Goal: Task Accomplishment & Management: Complete application form

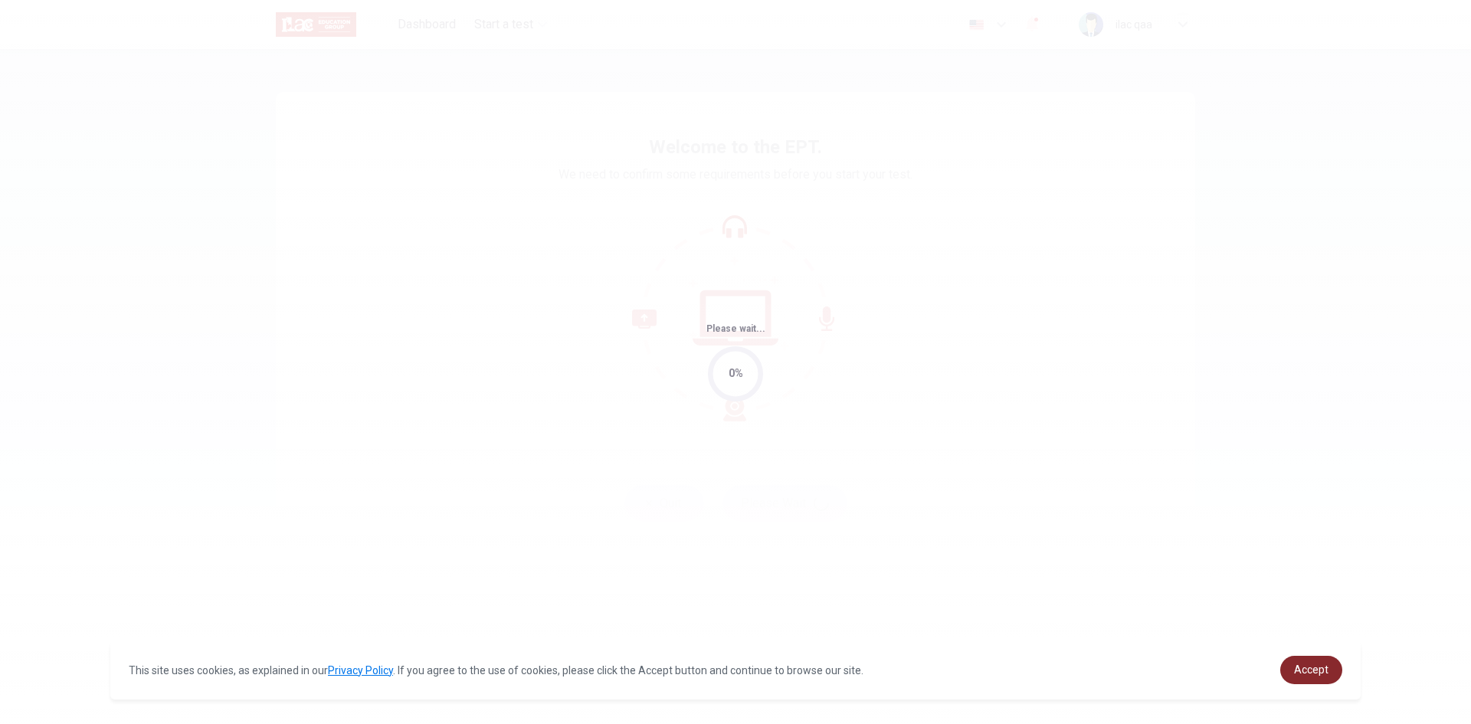
click at [1321, 662] on link "Accept" at bounding box center [1312, 670] width 62 height 28
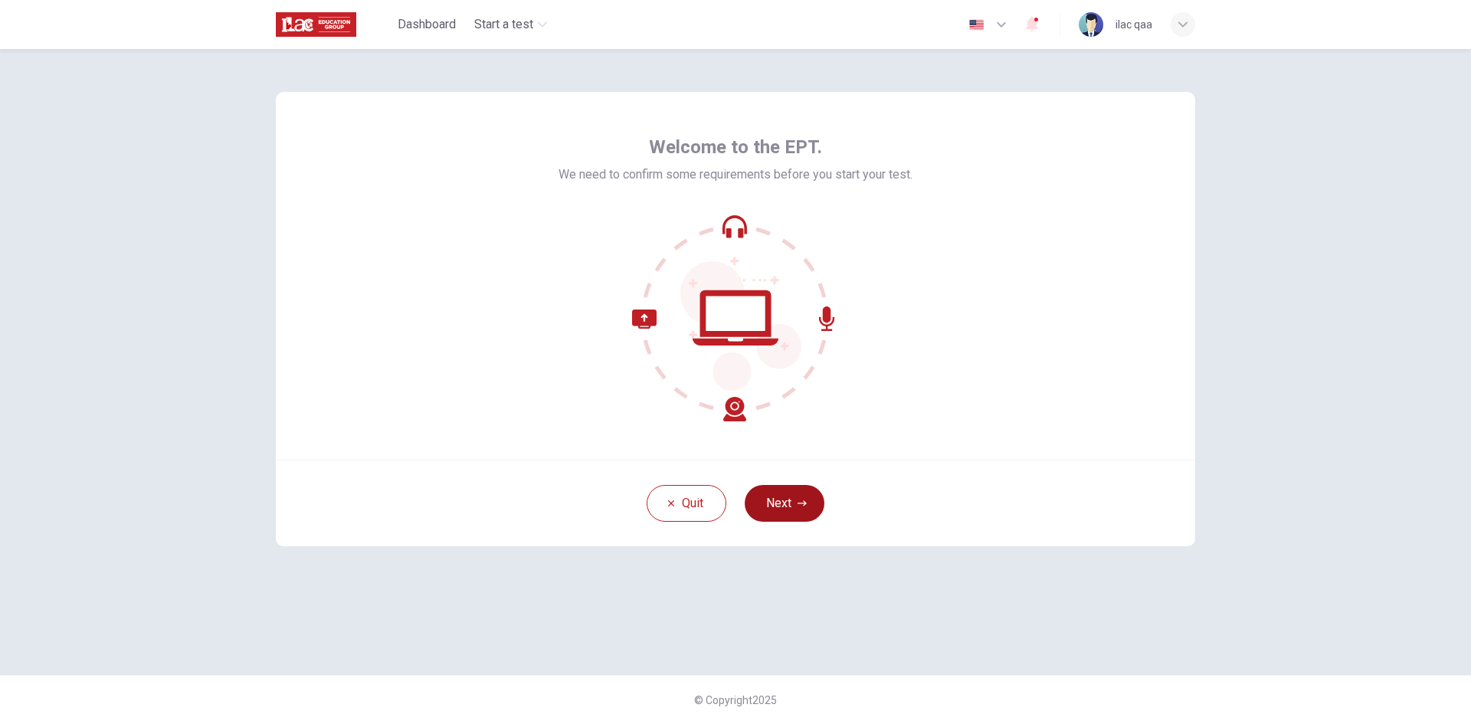
click at [792, 510] on button "Next" at bounding box center [785, 503] width 80 height 37
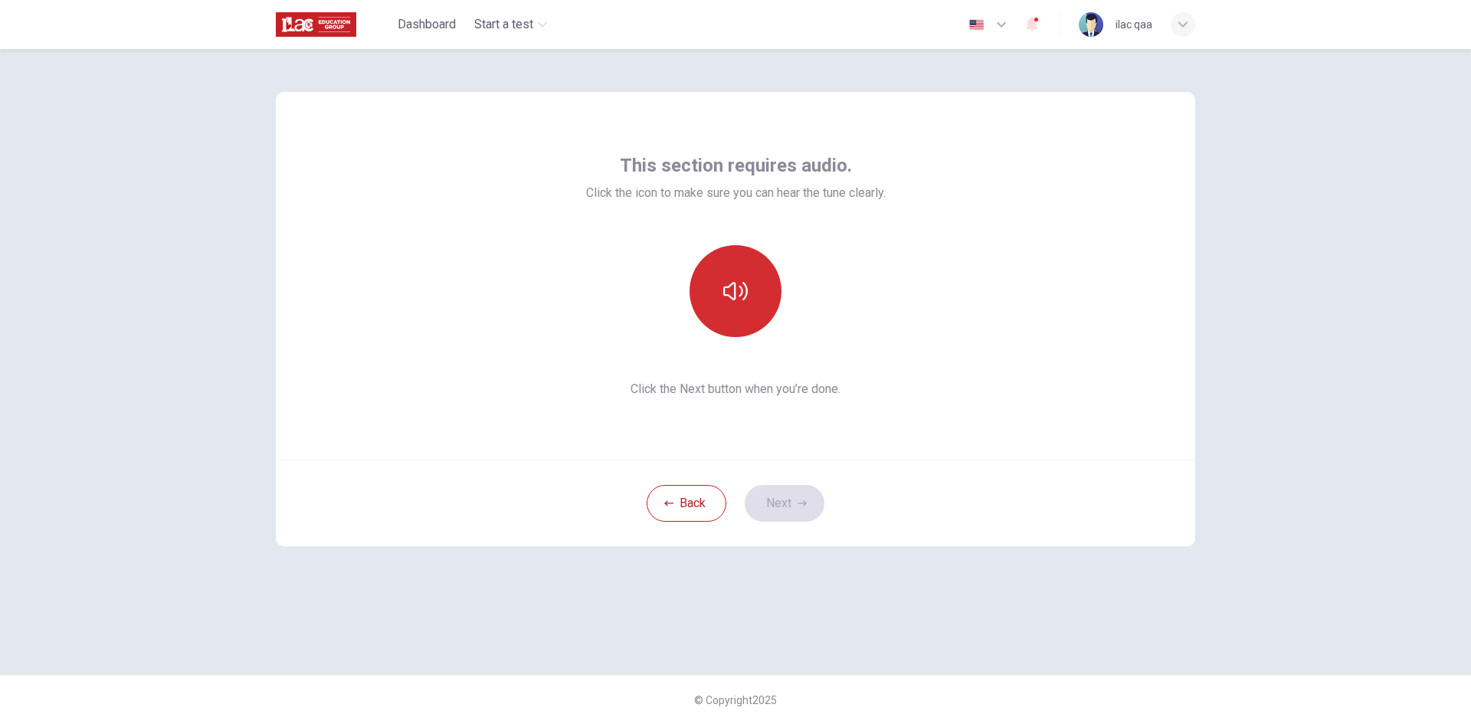
click at [732, 306] on button "button" at bounding box center [736, 291] width 92 height 92
click at [781, 494] on button "Next" at bounding box center [785, 503] width 80 height 37
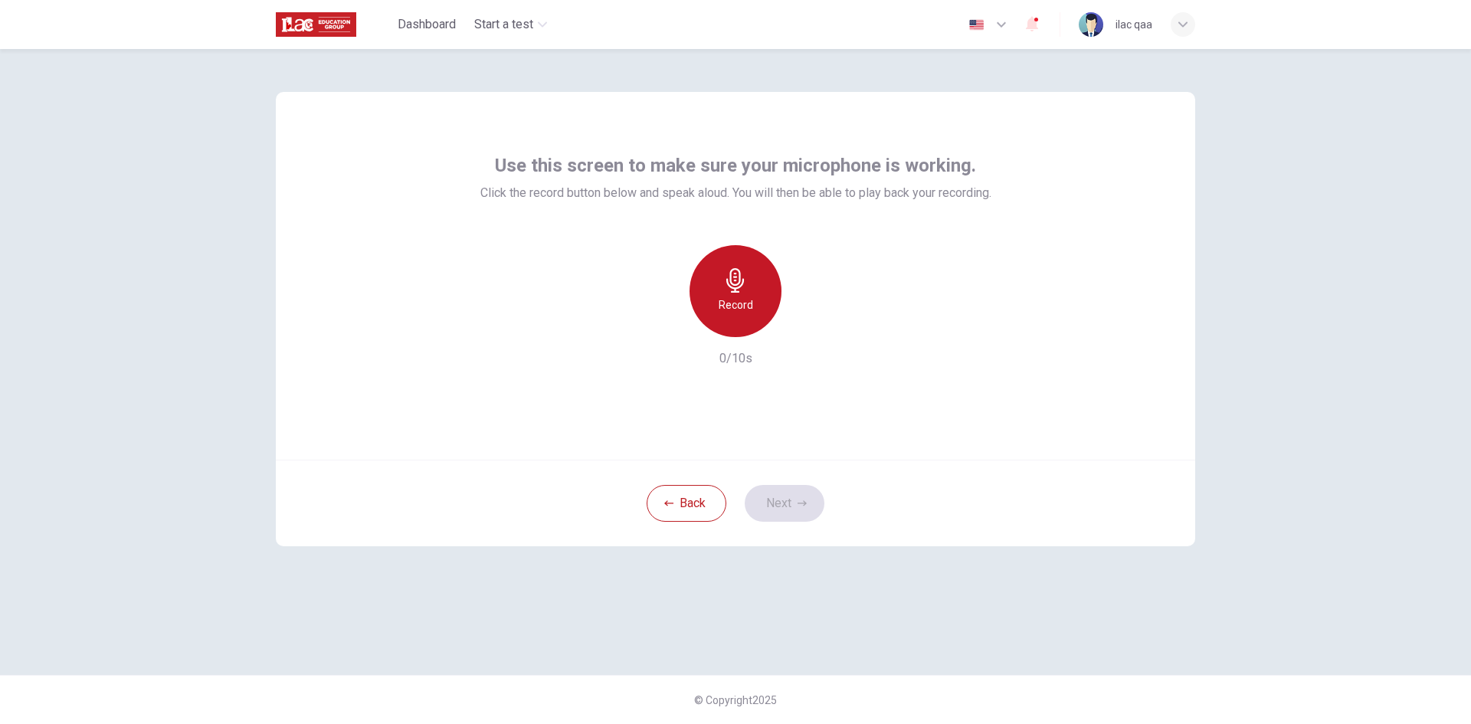
click at [730, 303] on h6 "Record" at bounding box center [736, 305] width 34 height 18
click at [783, 497] on button "Next" at bounding box center [785, 503] width 80 height 37
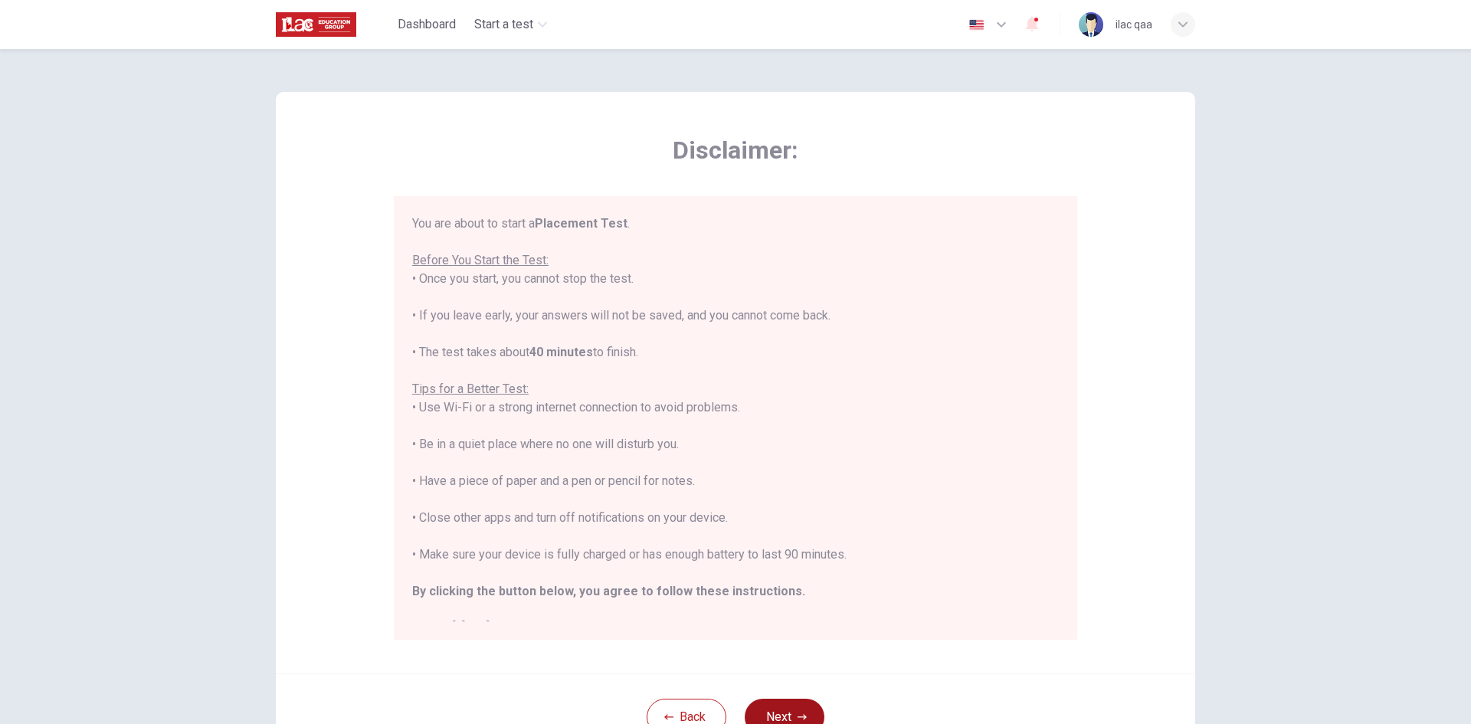
click at [802, 706] on button "Next" at bounding box center [785, 717] width 80 height 37
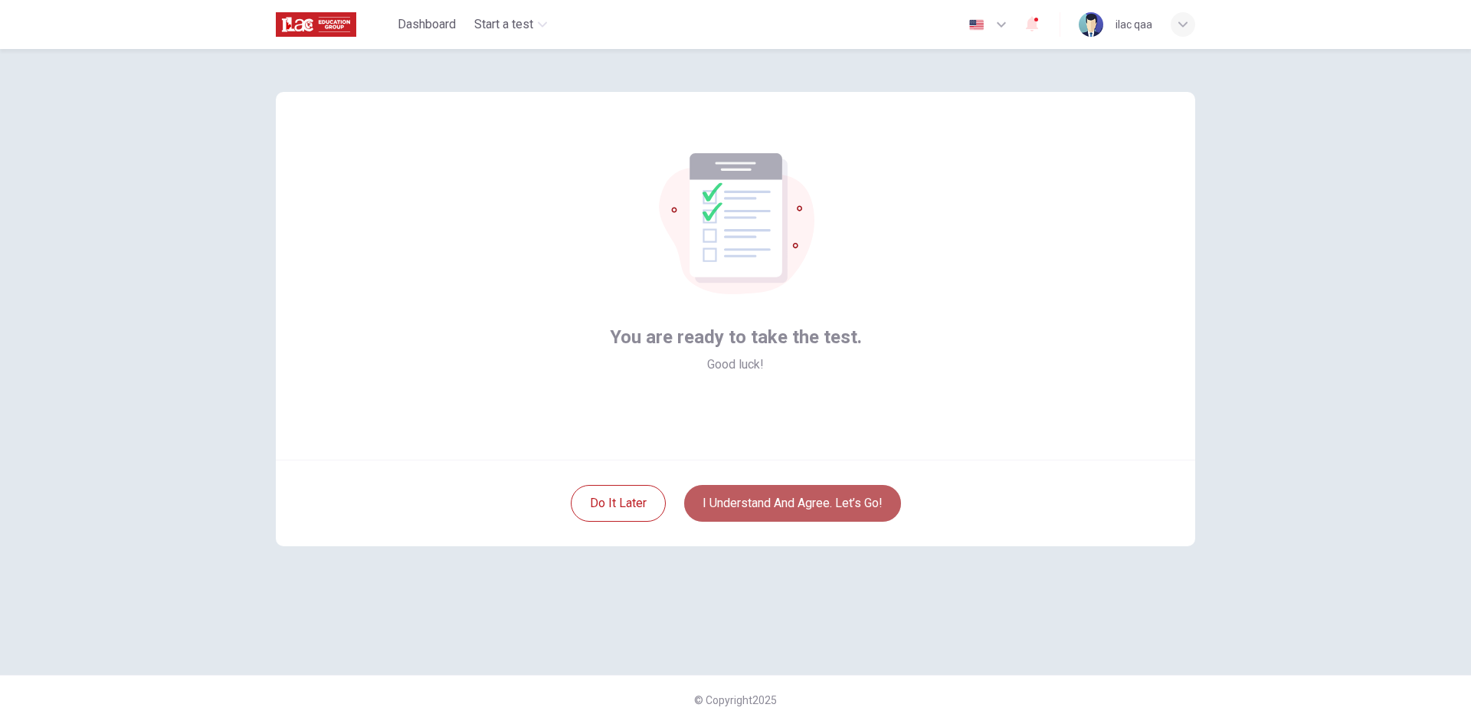
click at [818, 512] on button "I understand and agree. Let’s go!" at bounding box center [792, 503] width 217 height 37
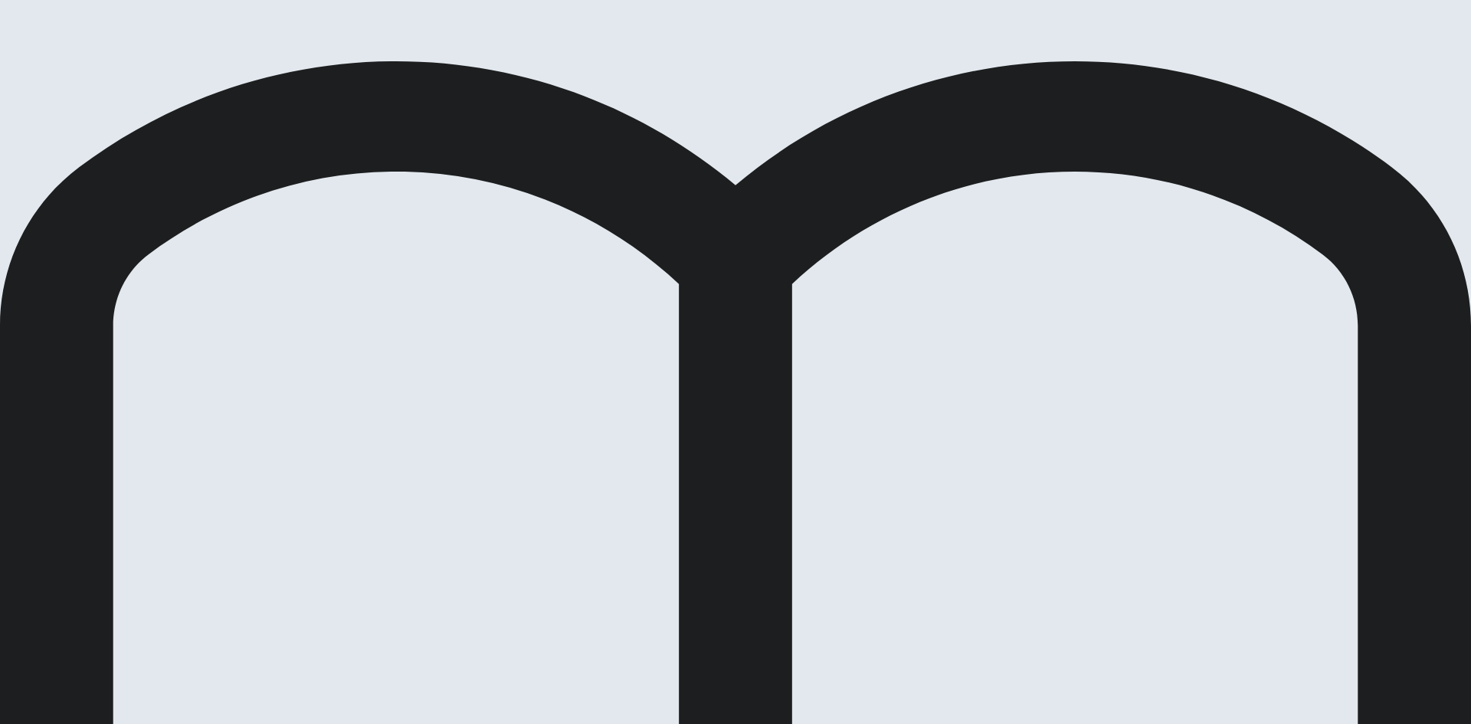
drag, startPoint x: 714, startPoint y: 307, endPoint x: 798, endPoint y: 234, distance: 110.8
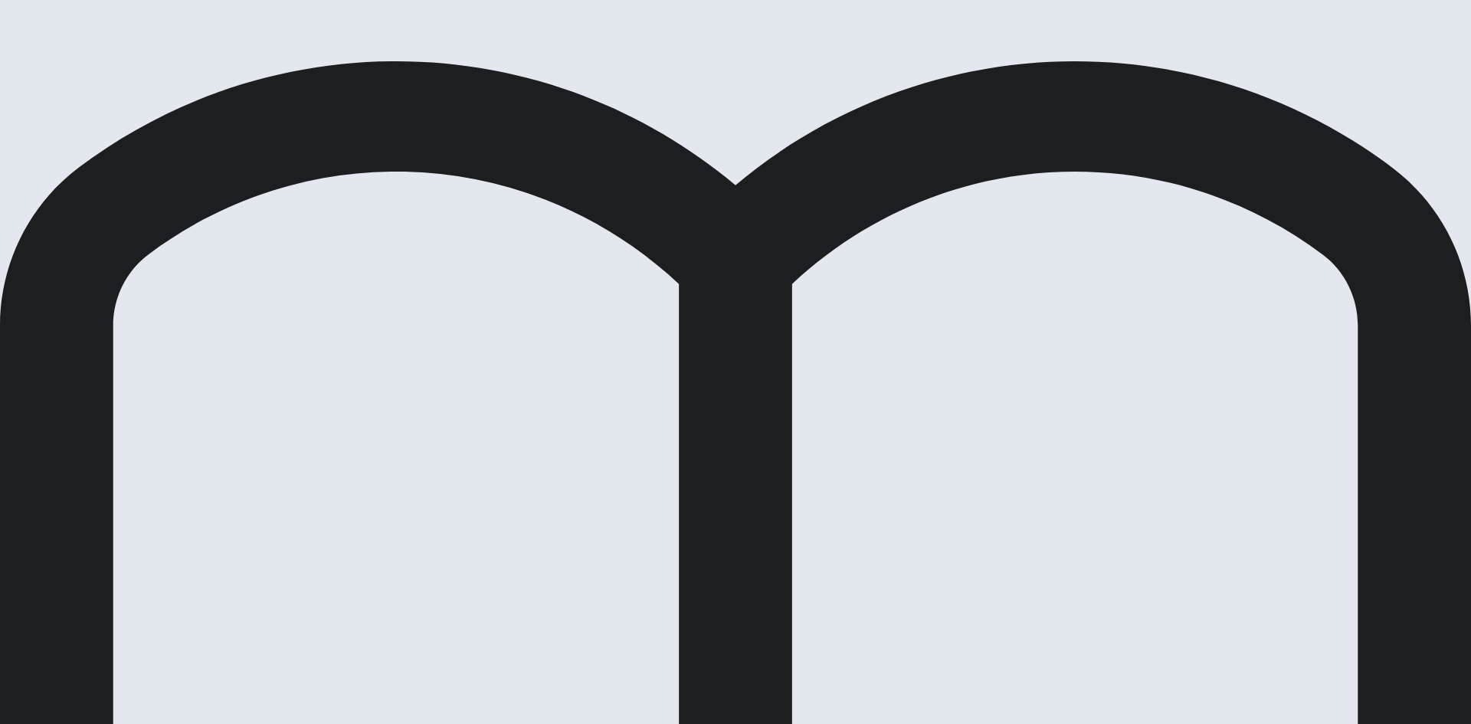
drag, startPoint x: 702, startPoint y: 244, endPoint x: 772, endPoint y: 195, distance: 84.8
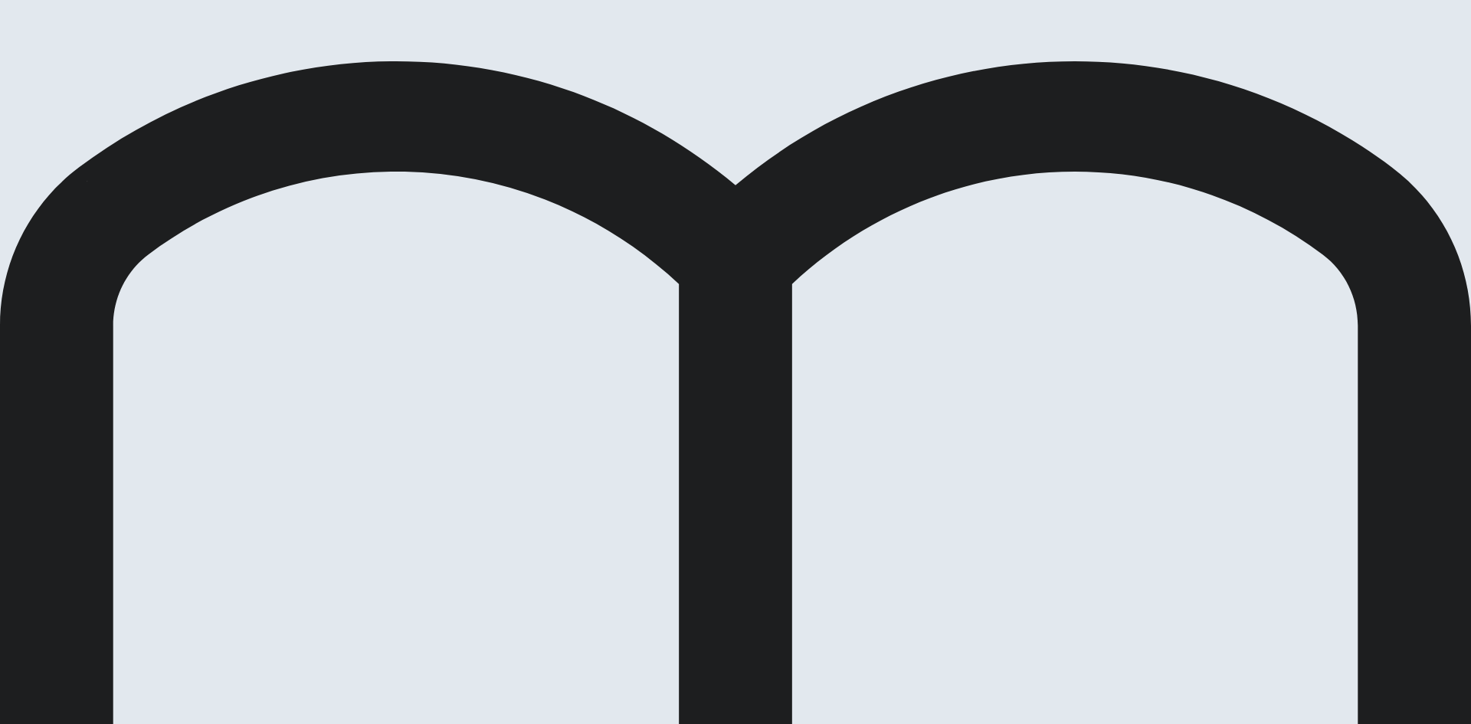
drag, startPoint x: 686, startPoint y: 256, endPoint x: 802, endPoint y: 202, distance: 128.2
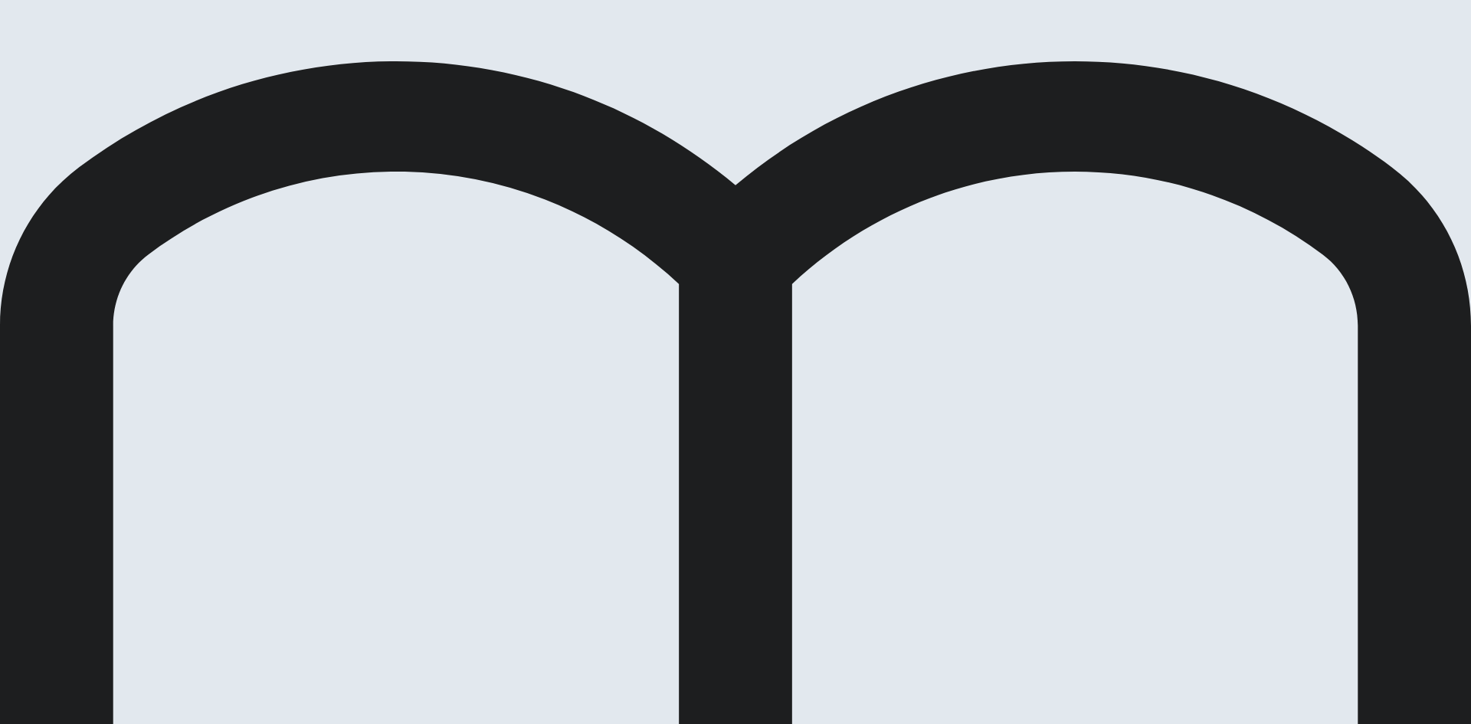
drag, startPoint x: 685, startPoint y: 260, endPoint x: 806, endPoint y: 182, distance: 144.1
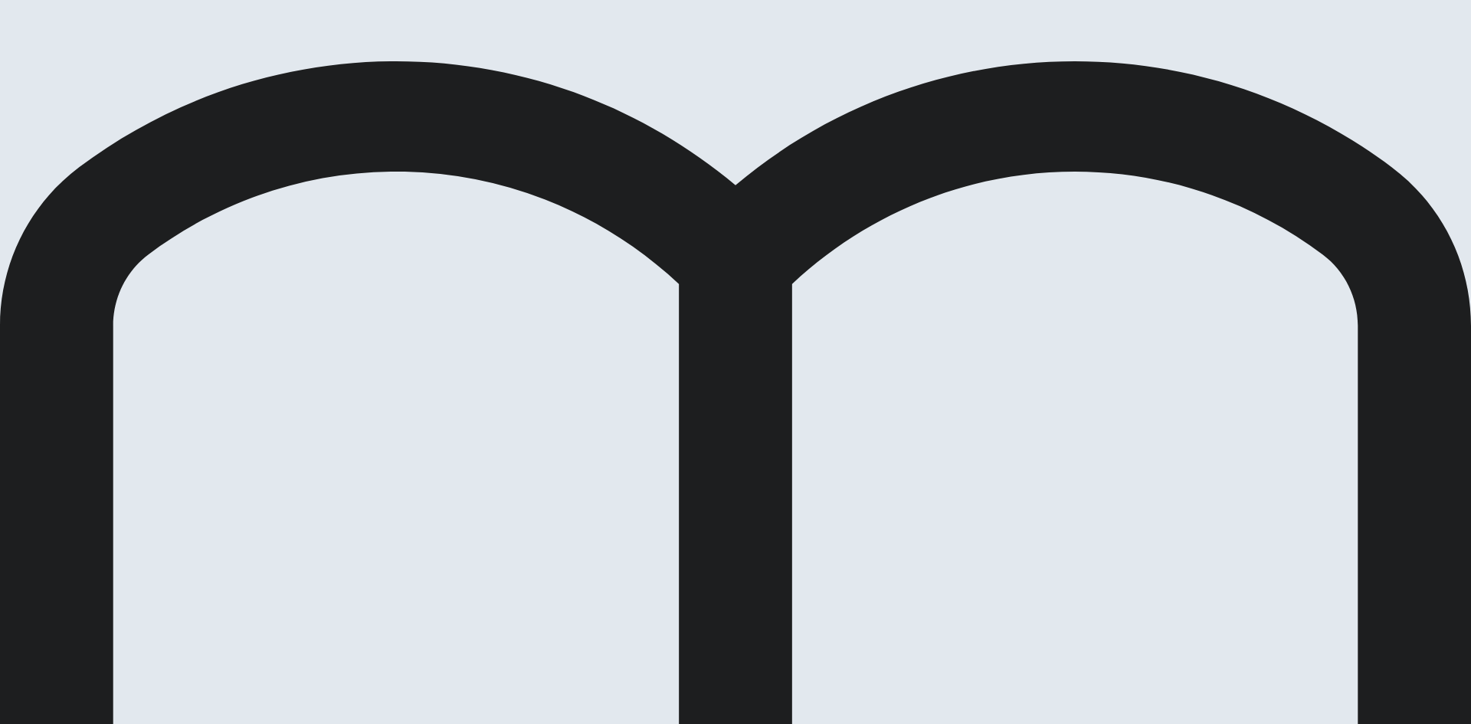
drag, startPoint x: 702, startPoint y: 345, endPoint x: 725, endPoint y: 330, distance: 27.6
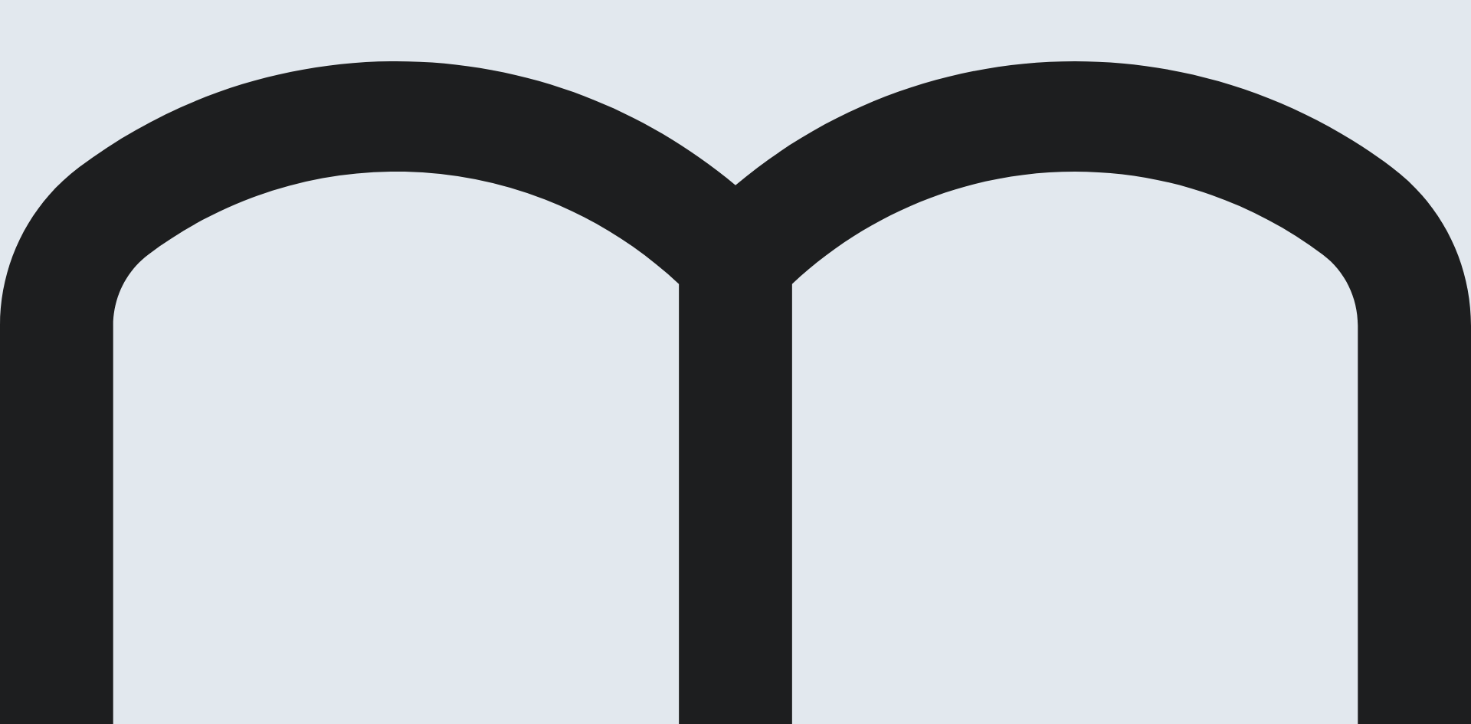
drag, startPoint x: 679, startPoint y: 271, endPoint x: 710, endPoint y: 263, distance: 32.3
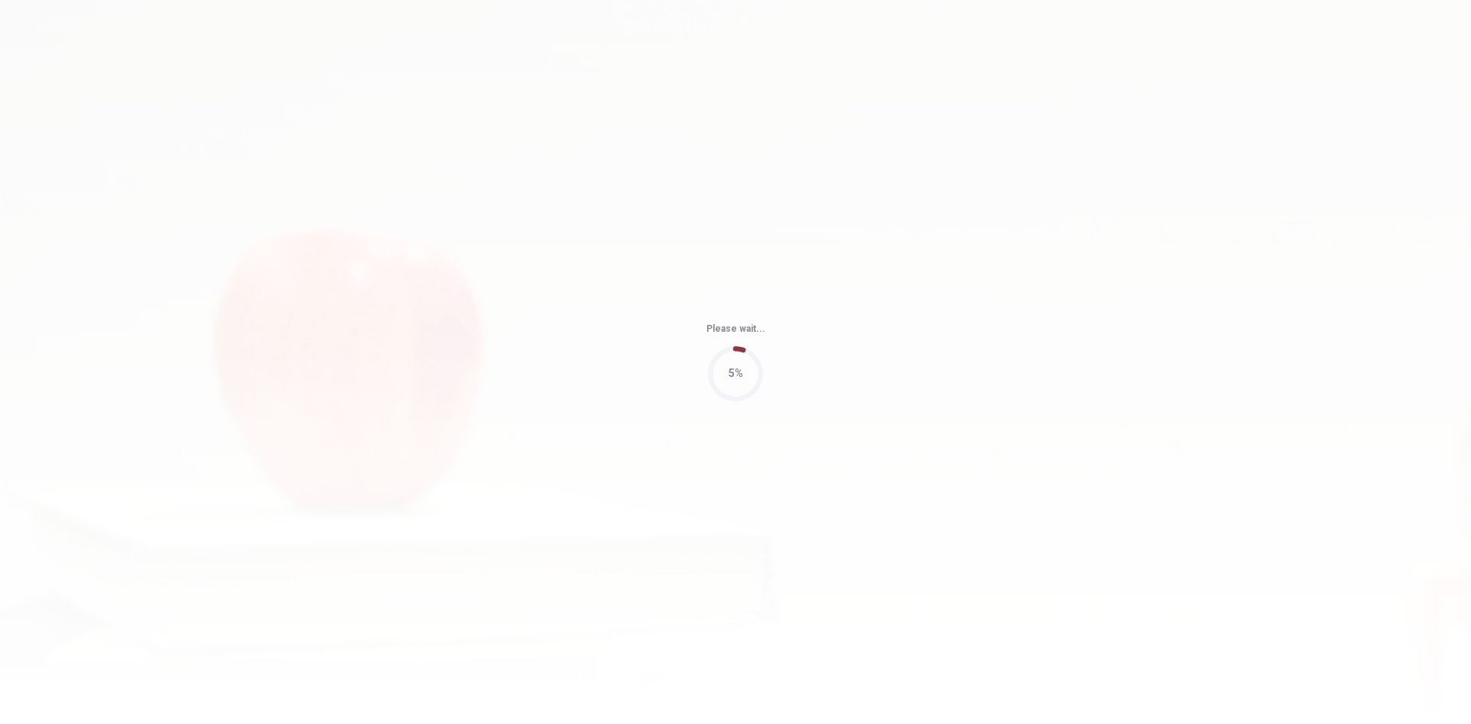
type input "3"
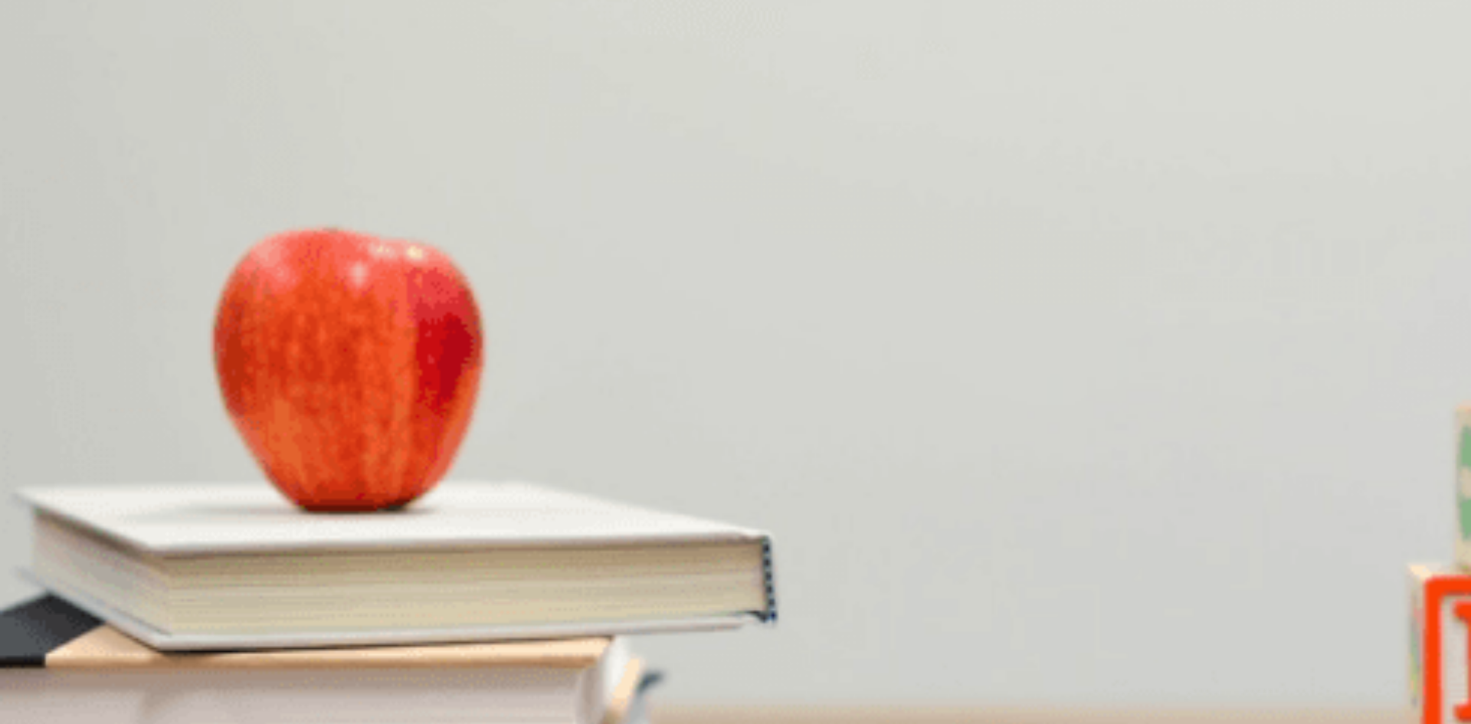
drag, startPoint x: 758, startPoint y: 287, endPoint x: 778, endPoint y: 311, distance: 31.6
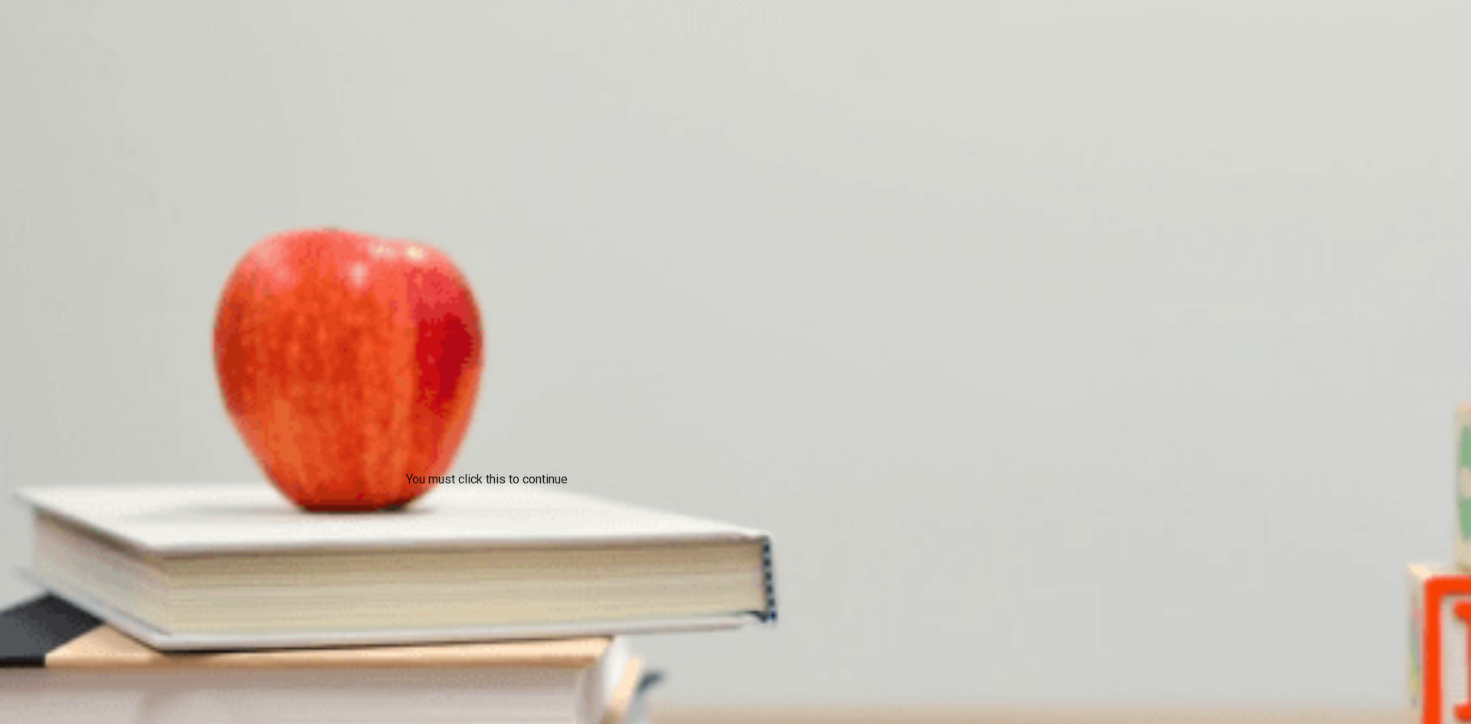
type input "5"
drag, startPoint x: 746, startPoint y: 333, endPoint x: 769, endPoint y: 375, distance: 47.0
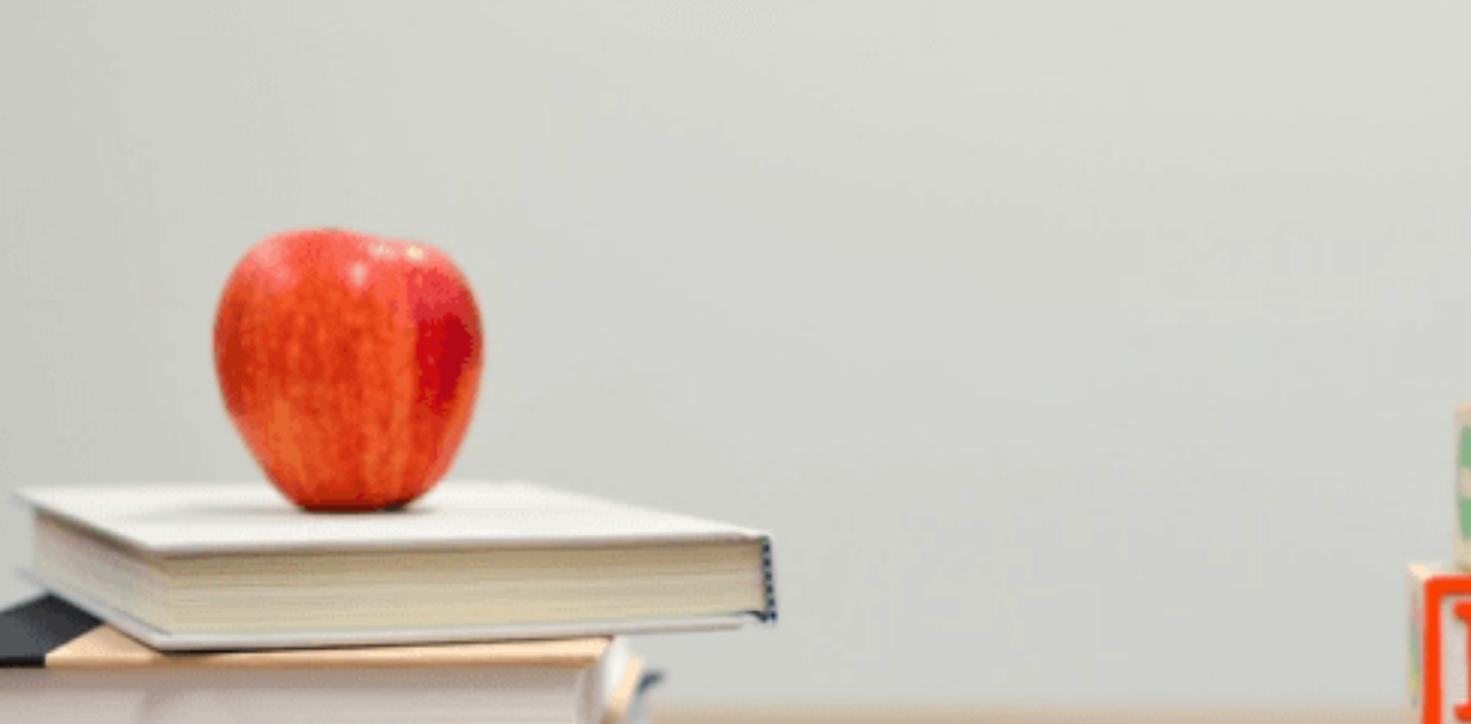
drag, startPoint x: 769, startPoint y: 405, endPoint x: 926, endPoint y: 715, distance: 348.2
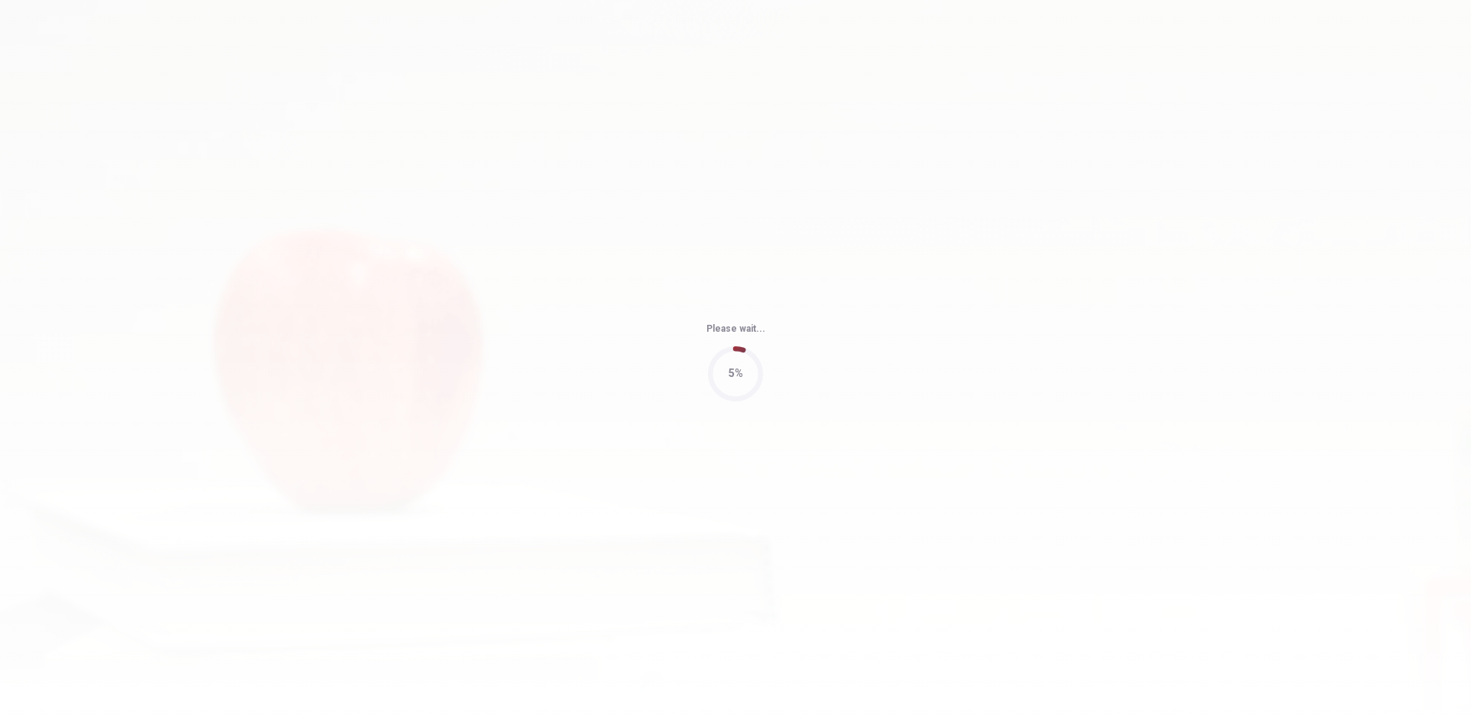
type input "9"
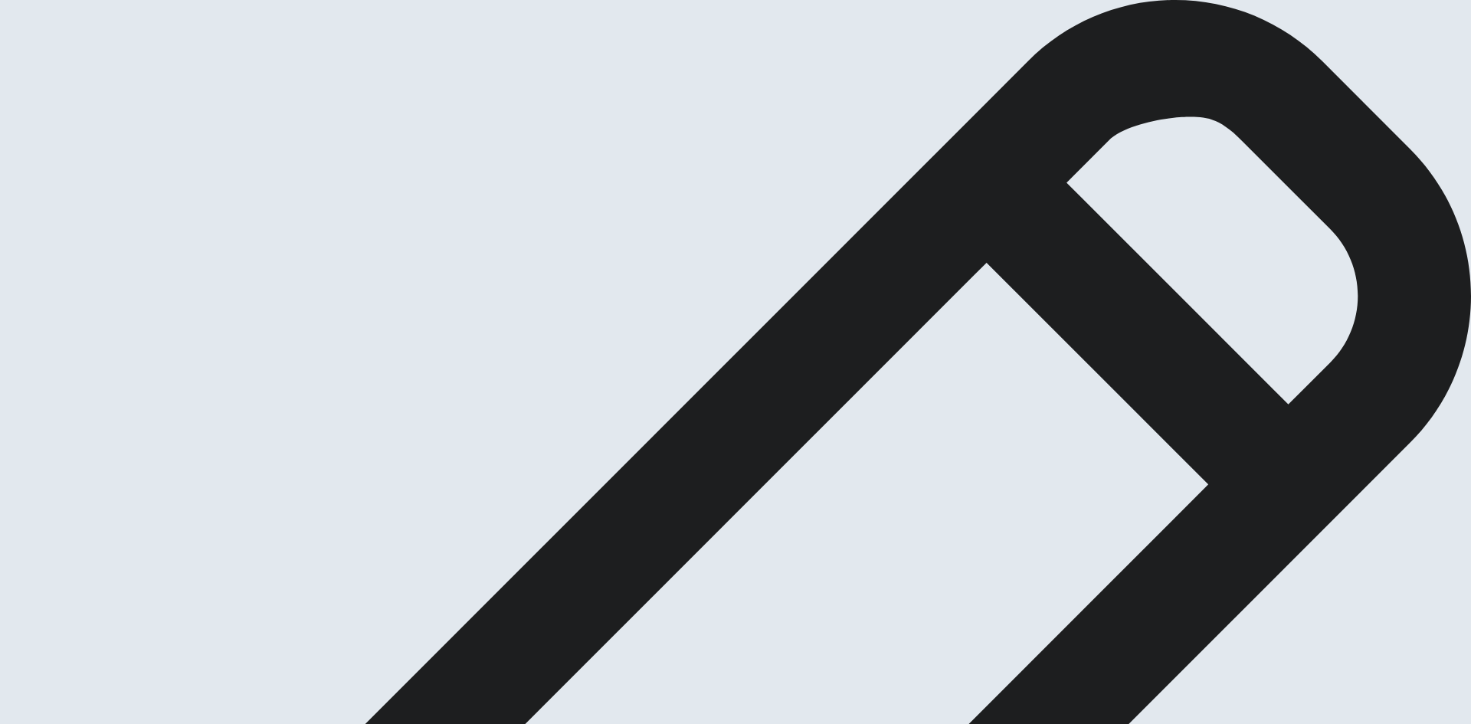
type textarea "qa qa"
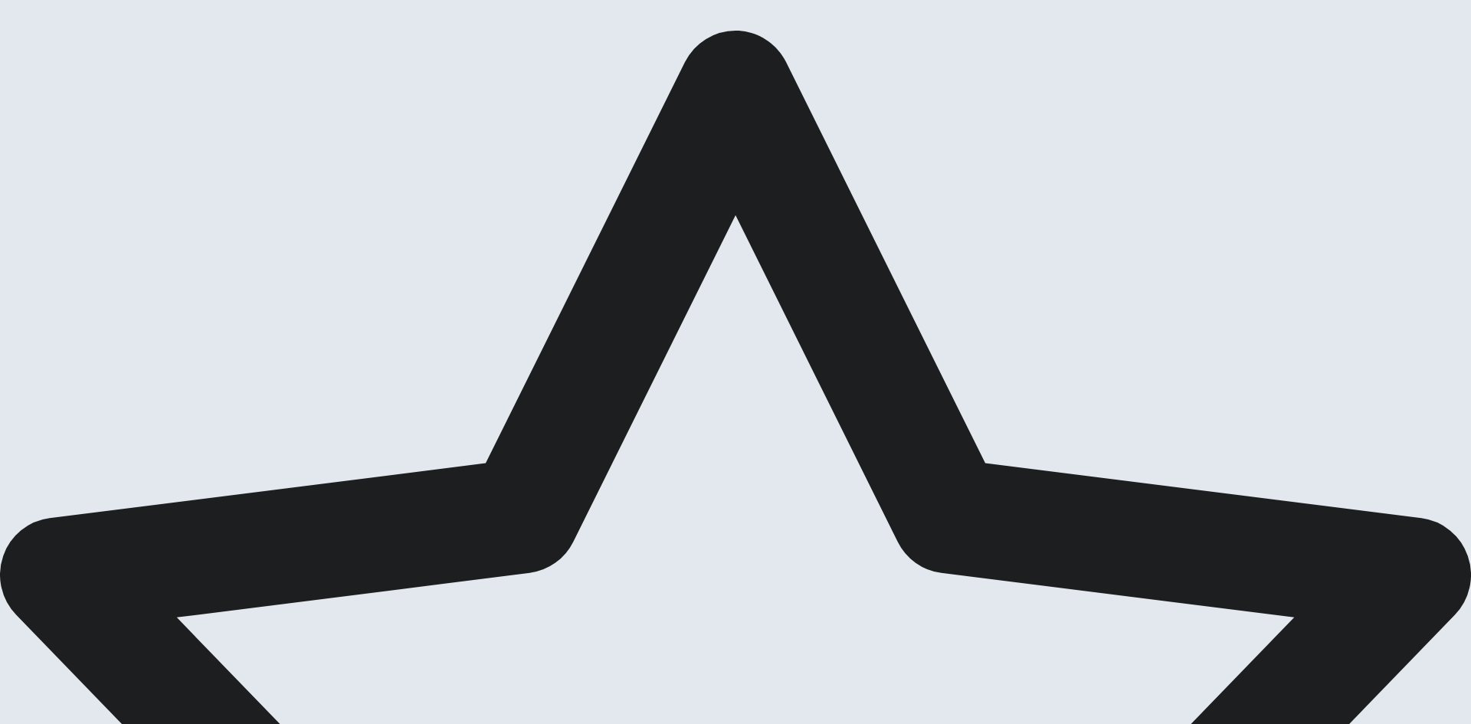
drag, startPoint x: 742, startPoint y: 350, endPoint x: 614, endPoint y: 27, distance: 347.8
